Goal: Register for event/course

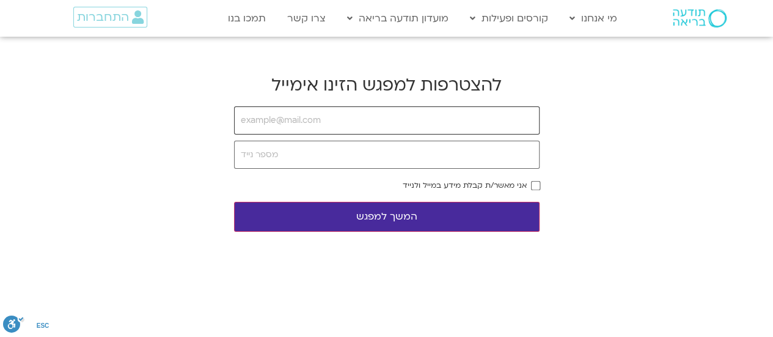
click at [412, 112] on input "email" at bounding box center [387, 120] width 306 height 28
type input "rachelsagi18@gmail.com"
click at [425, 157] on input "tel" at bounding box center [387, 155] width 306 height 28
type input "0528229669"
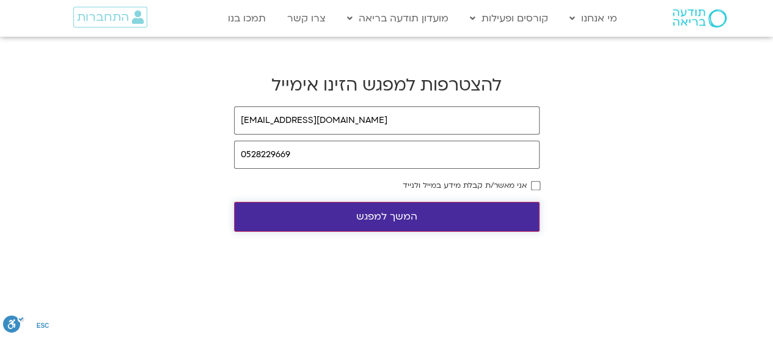
click at [390, 213] on button "המשך למפגש" at bounding box center [387, 217] width 306 height 30
click at [391, 216] on button "המשך למפגש" at bounding box center [387, 217] width 306 height 30
